Goal: Information Seeking & Learning: Understand process/instructions

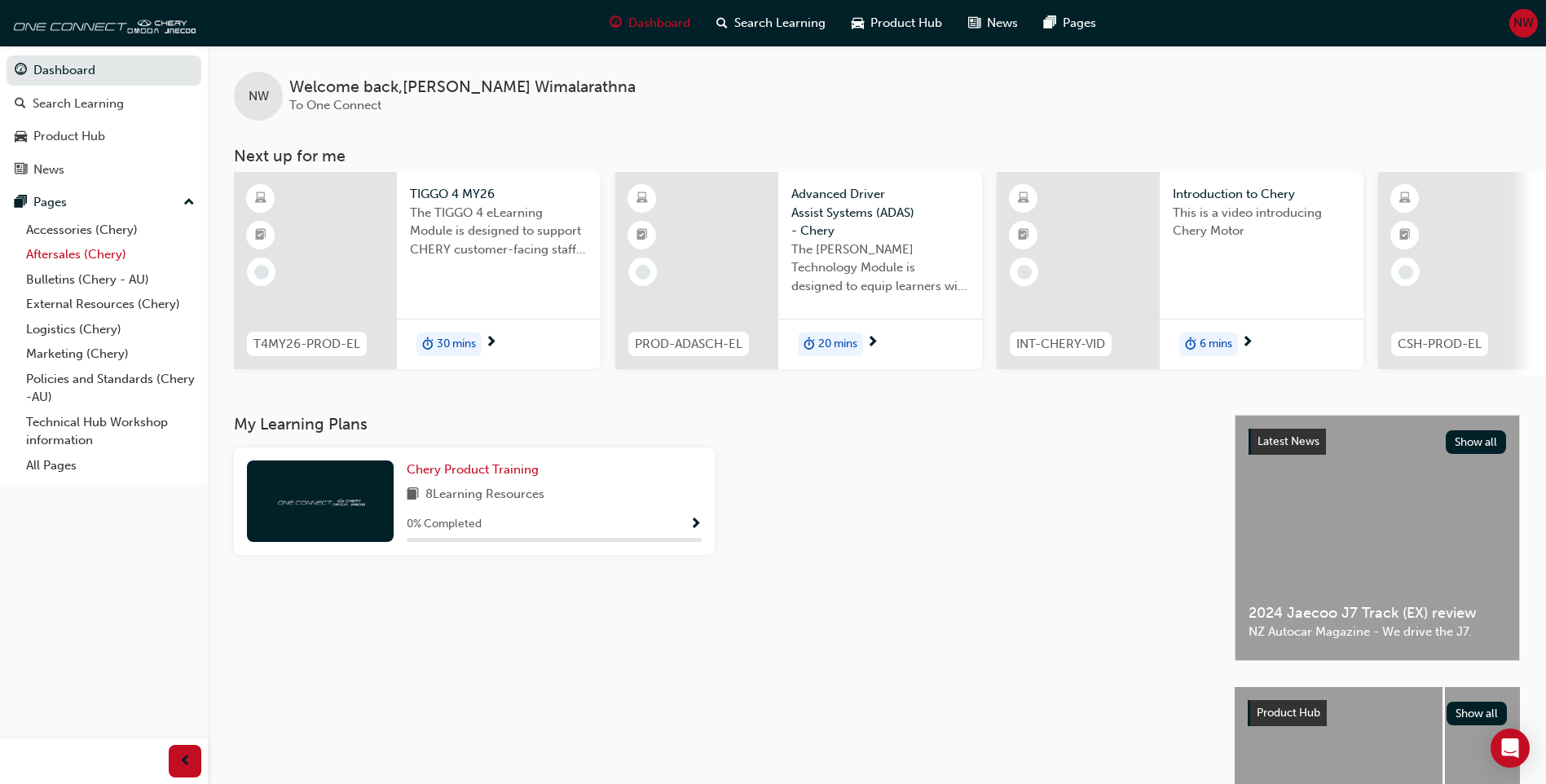
click at [107, 256] on link "Aftersales (Chery)" at bounding box center [110, 255] width 182 height 26
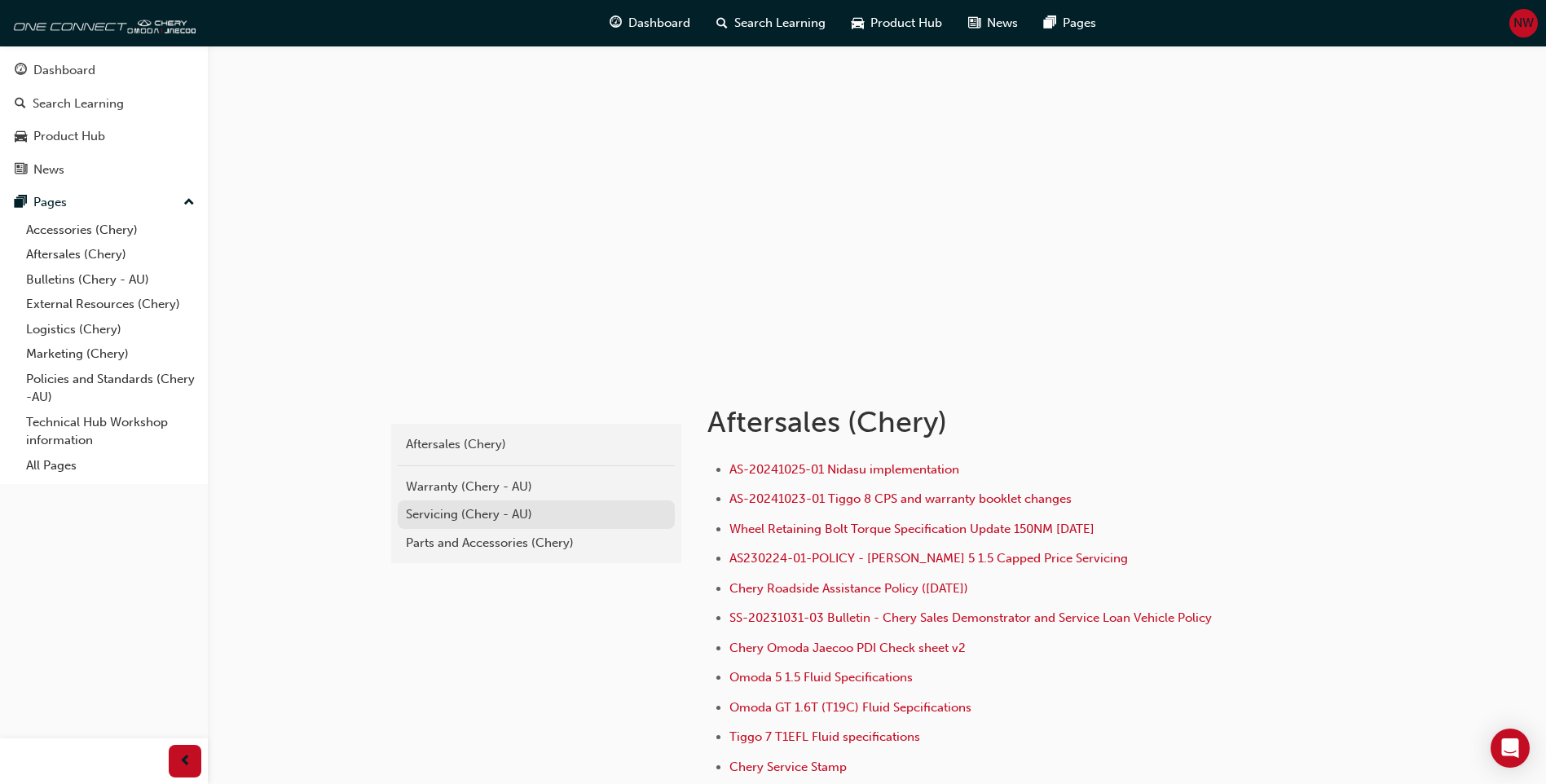
click at [443, 519] on div "Servicing (Chery - AU)" at bounding box center [536, 514] width 261 height 19
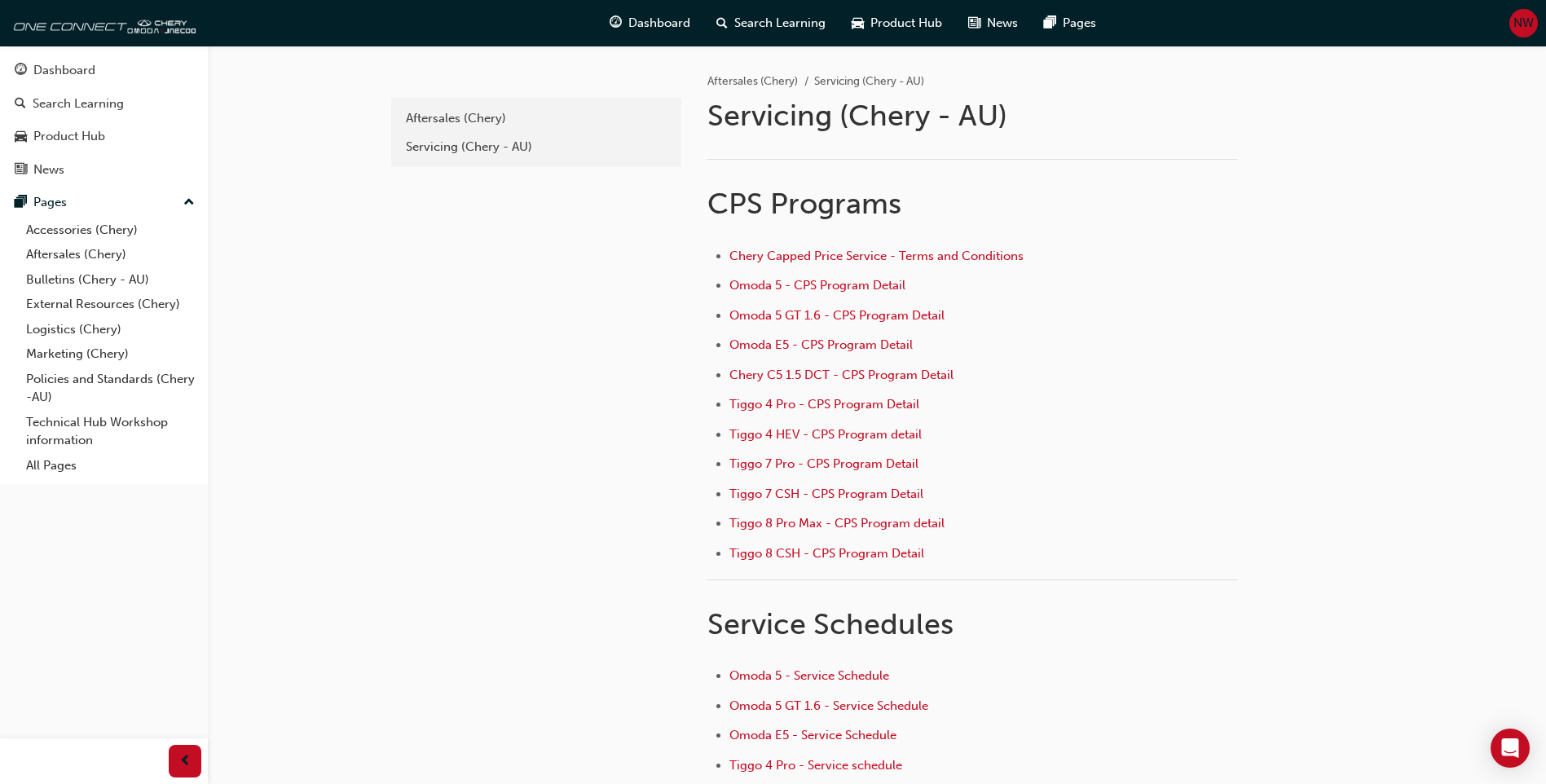
click at [1129, 352] on li "Omoda E5 - CPS Program Detail" at bounding box center [983, 347] width 508 height 24
click at [1304, 185] on div "﻿ CPS Programs Chery Capped Price Service - Terms and Conditions Omoda 5 - CPS …" at bounding box center [1024, 489] width 633 height 699
click at [334, 432] on div "e6c2693e-bd68-4b6f-9019-2b26792c3ad4 Aftersales (Chery) Servicing (Chery - AU) …" at bounding box center [773, 497] width 1546 height 996
click at [1203, 421] on ul "Chery Capped Price Service - Terms and Conditions Omoda 5 - CPS Program Detail …" at bounding box center [973, 407] width 530 height 321
click at [456, 431] on div "e6c2693e-bd68-4b6f-9019-2b26792c3ad4 Aftersales (Chery) Servicing (Chery - AU)" at bounding box center [534, 474] width 293 height 857
